Goal: Information Seeking & Learning: Find specific fact

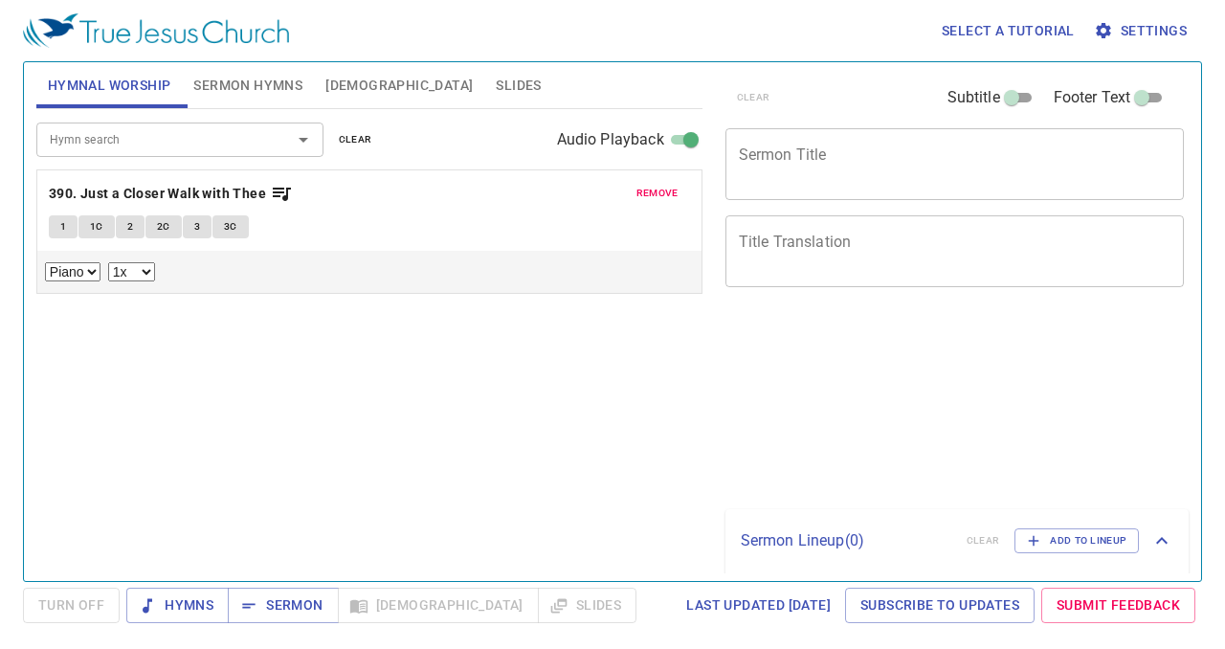
select select "1"
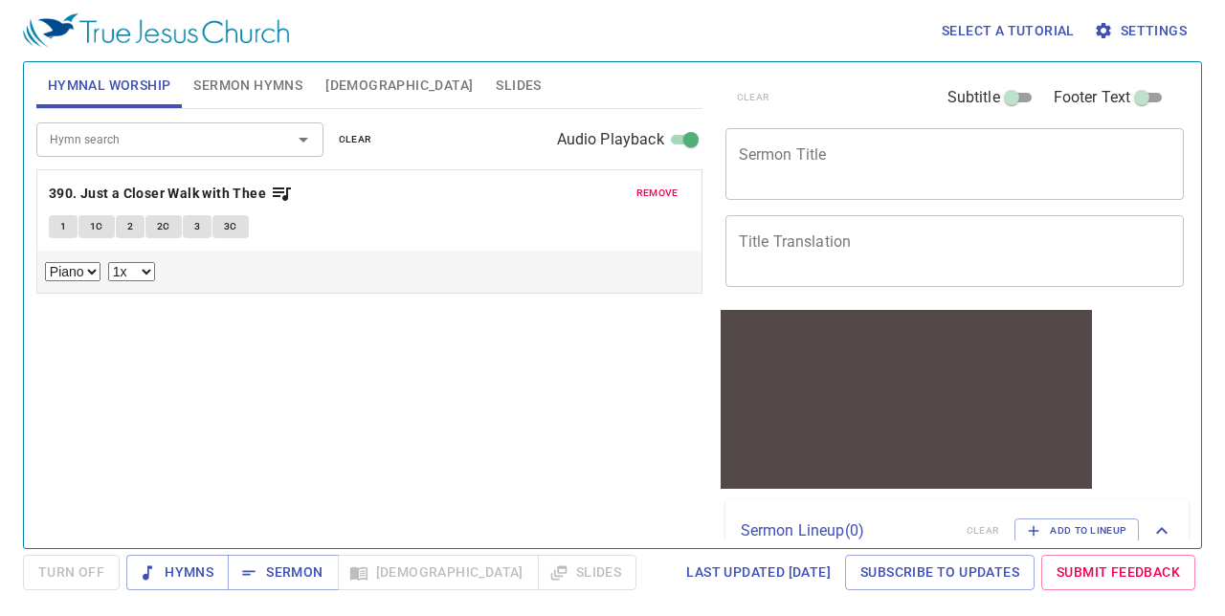
click at [0, 456] on div "Select a tutorial Settings Hymnal Worship Sermon Hymns [DEMOGRAPHIC_DATA] Slide…" at bounding box center [612, 308] width 1225 height 616
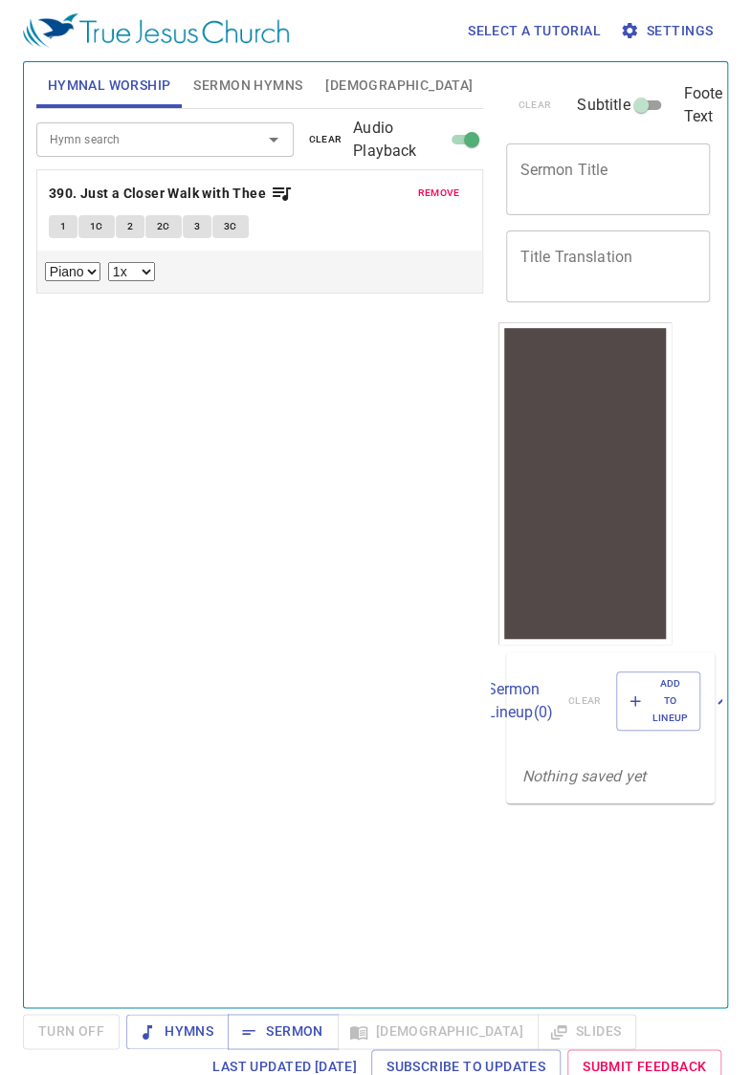
click at [95, 172] on div "remove 390. Just a Closer Walk with Thee 1 1C 2 2C 3 3C Piano 0.6x 0.7x 0.8x 0.…" at bounding box center [260, 231] width 446 height 122
click at [88, 142] on input "Hymn search" at bounding box center [136, 139] width 189 height 22
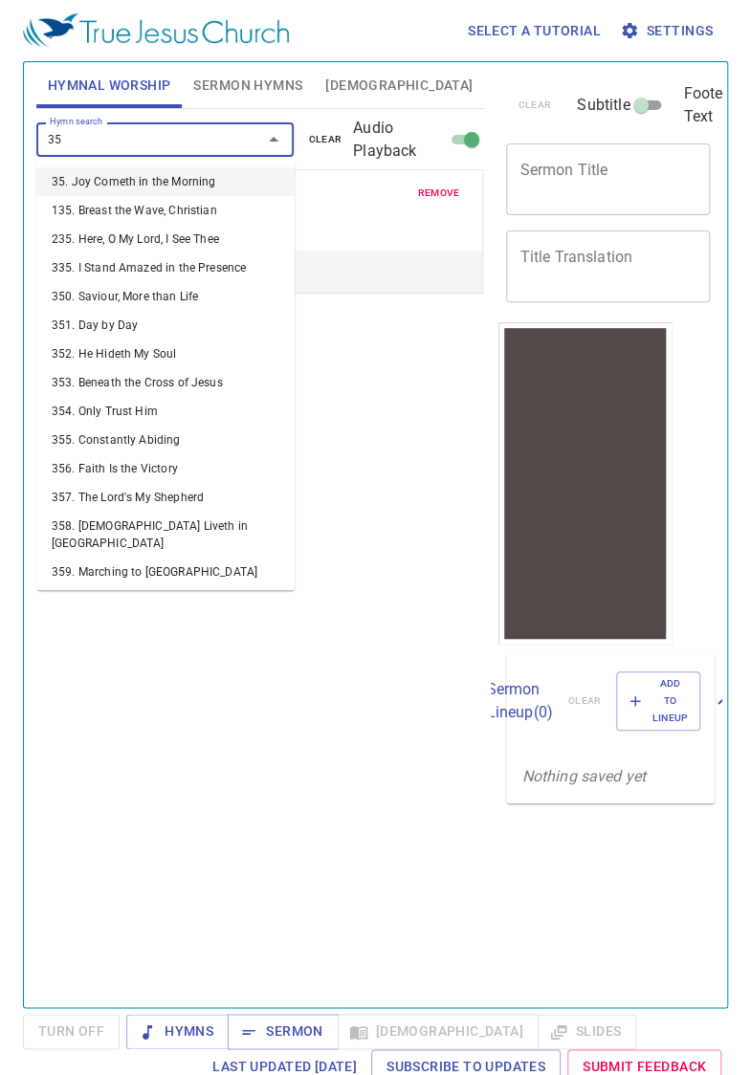
type input "358"
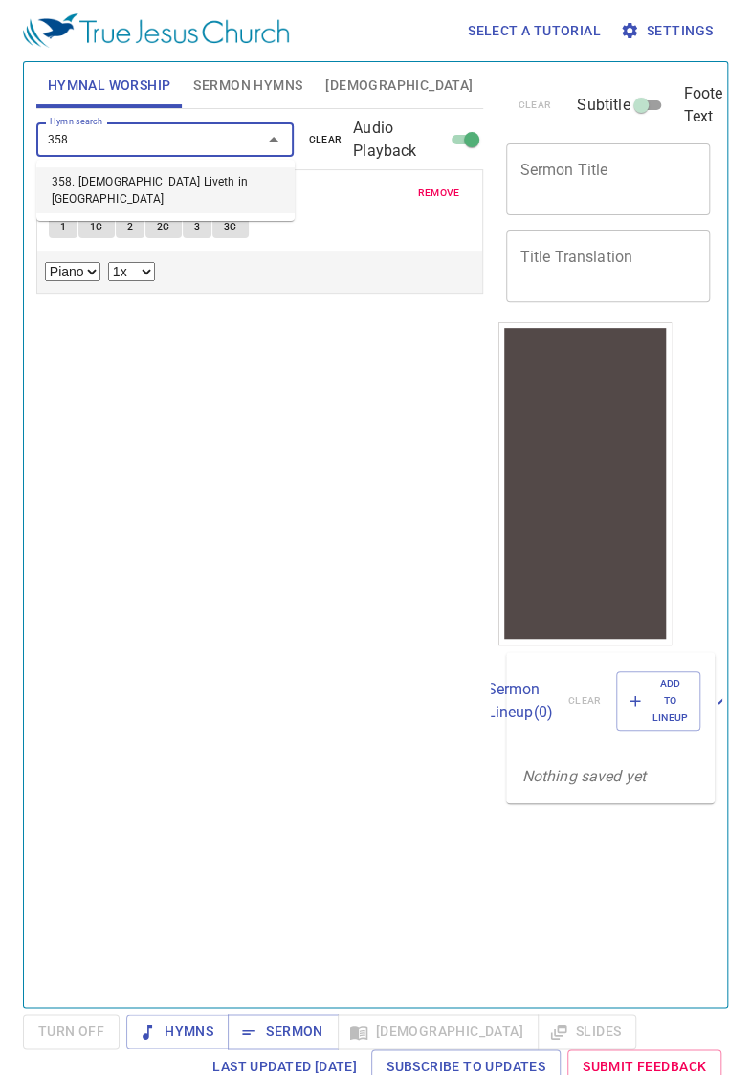
click at [69, 187] on li "358. [DEMOGRAPHIC_DATA] Liveth in [GEOGRAPHIC_DATA]" at bounding box center [165, 190] width 258 height 46
select select "1"
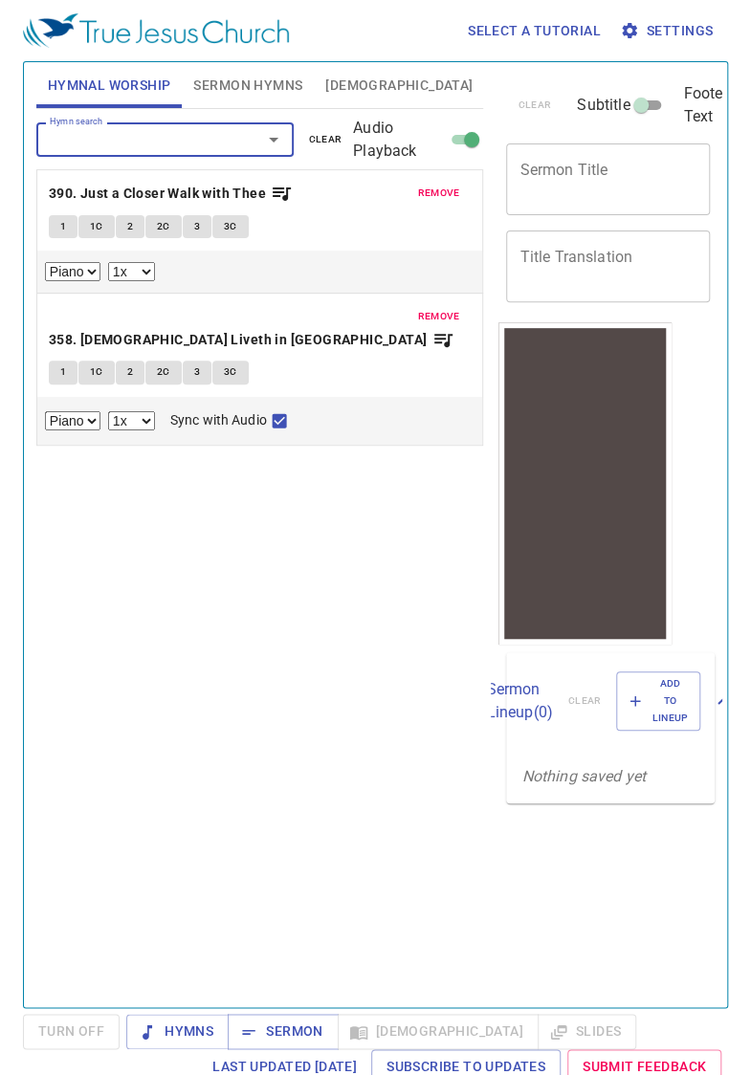
click at [441, 193] on span "remove" at bounding box center [439, 193] width 42 height 17
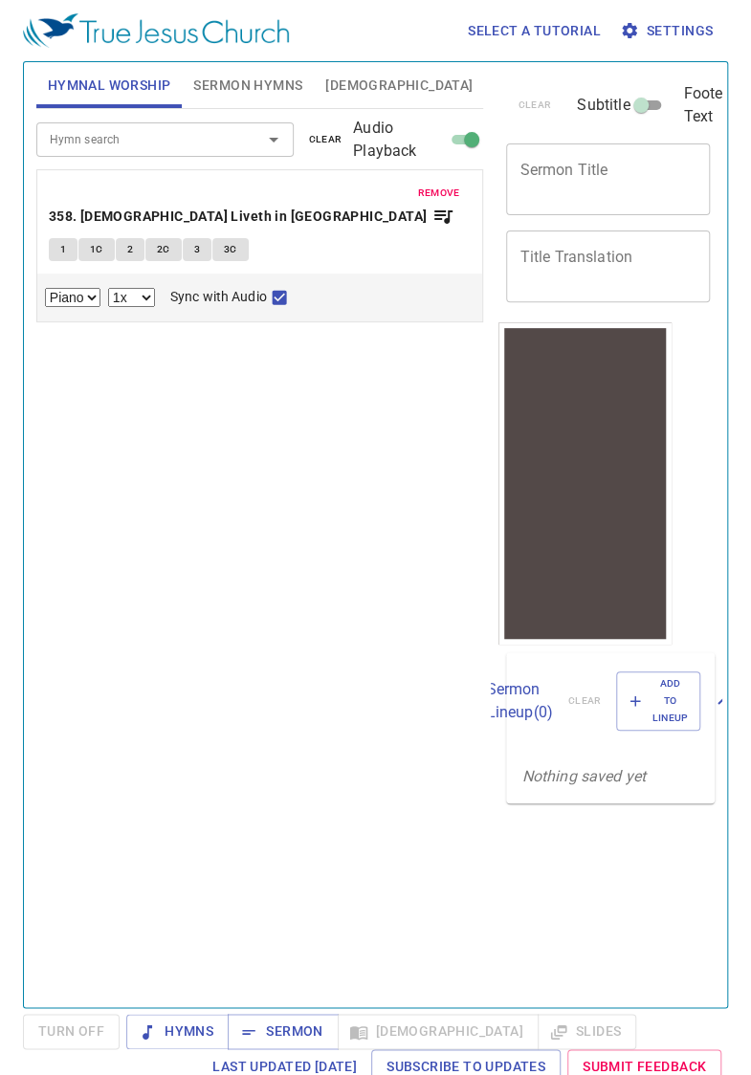
click at [55, 238] on button "1" at bounding box center [63, 249] width 29 height 23
checkbox input "false"
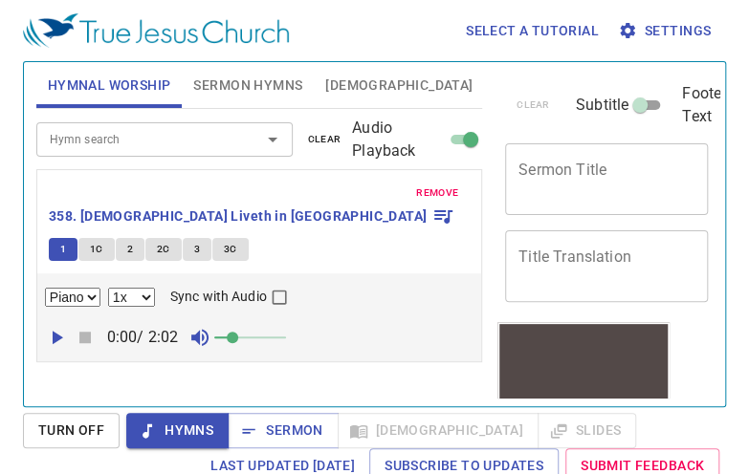
click at [92, 241] on span "1C" at bounding box center [96, 249] width 13 height 17
click at [128, 241] on span "2" at bounding box center [130, 249] width 6 height 17
click at [159, 241] on span "2C" at bounding box center [163, 249] width 13 height 17
click at [197, 241] on span "3" at bounding box center [197, 249] width 6 height 17
click at [230, 241] on span "3C" at bounding box center [230, 249] width 13 height 17
